Goal: Check status: Check status

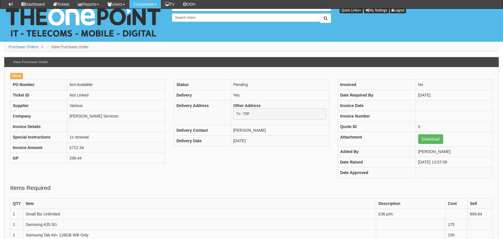
scroll to position [85, 0]
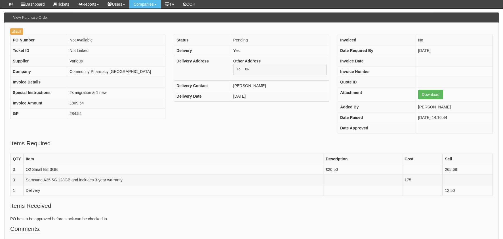
scroll to position [109, 0]
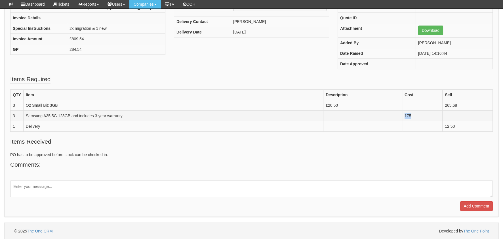
drag, startPoint x: 417, startPoint y: 114, endPoint x: 405, endPoint y: 115, distance: 12.0
click at [405, 115] on td "175" at bounding box center [422, 116] width 40 height 11
drag, startPoint x: 405, startPoint y: 115, endPoint x: 393, endPoint y: 154, distance: 40.8
click at [393, 154] on p "PO has to be approved before stock can be checked in." at bounding box center [251, 155] width 483 height 6
click at [406, 113] on td "175" at bounding box center [422, 116] width 40 height 11
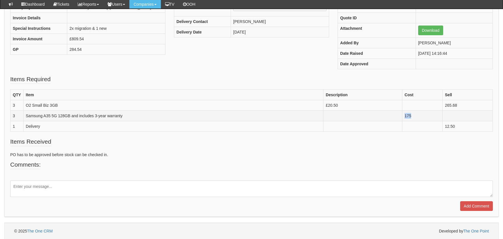
click at [407, 114] on td "175" at bounding box center [422, 116] width 40 height 11
click at [397, 165] on fieldset "Comments: Add Comment" at bounding box center [251, 185] width 483 height 51
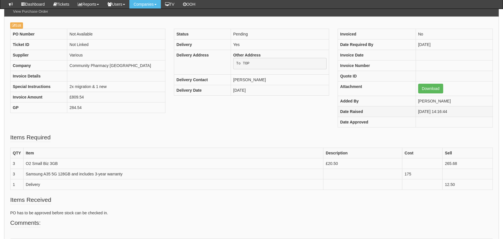
scroll to position [56, 0]
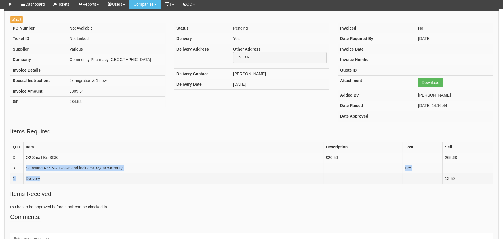
drag, startPoint x: 18, startPoint y: 166, endPoint x: 43, endPoint y: 174, distance: 25.6
click at [43, 174] on tbody "QTY Item Description Cost Sell 3 O2 Small Biz 3GB £20.50 265.68 3 Samsung A35 5…" at bounding box center [252, 163] width 482 height 42
drag, startPoint x: 43, startPoint y: 174, endPoint x: 145, endPoint y: 202, distance: 106.2
click at [145, 202] on fieldset "Items Received PO has to be approved before stock can be checked in." at bounding box center [251, 201] width 483 height 23
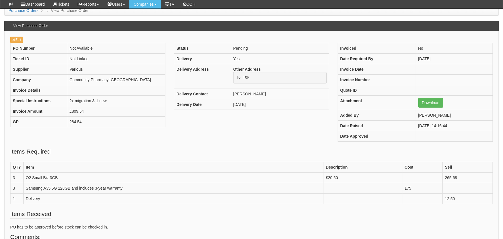
scroll to position [0, 0]
